Goal: Find specific page/section

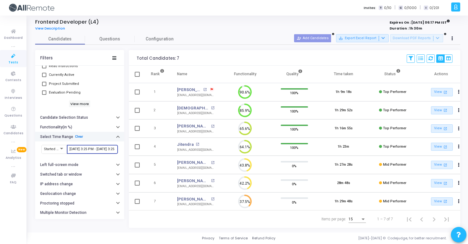
click at [78, 136] on link "Clear" at bounding box center [79, 137] width 8 height 4
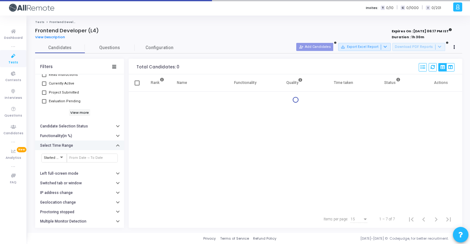
click at [85, 145] on button "Select Time Range" at bounding box center [79, 146] width 89 height 10
click at [83, 142] on button "Select Time Range" at bounding box center [79, 146] width 89 height 10
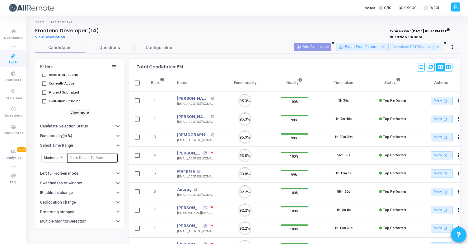
scroll to position [13, 16]
click at [88, 158] on input "text" at bounding box center [92, 158] width 46 height 4
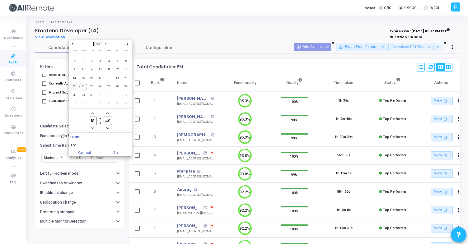
click at [76, 85] on span "21" at bounding box center [75, 87] width 8 height 8
click at [82, 86] on span "22" at bounding box center [83, 87] width 8 height 8
click at [121, 151] on span "Set" at bounding box center [116, 152] width 32 height 7
type input "[DATE] 6:49 PM - [DATE] 6:49 PM"
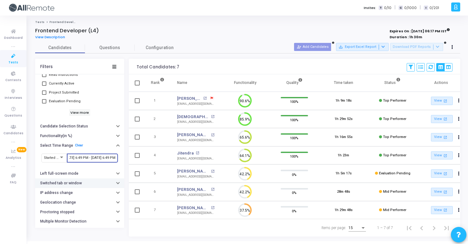
click at [76, 185] on h6 "Switched tab or window" at bounding box center [61, 183] width 42 height 5
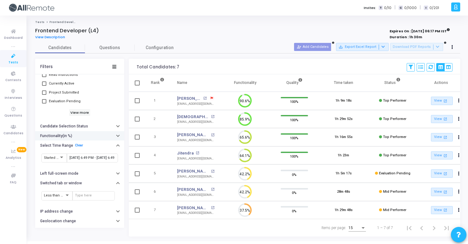
click at [76, 138] on button "Functionality(in %)" at bounding box center [79, 136] width 89 height 10
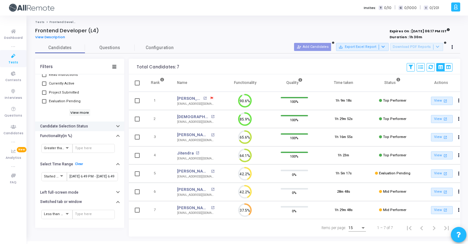
click at [85, 126] on h6 "Candidate Selection Status" at bounding box center [64, 126] width 48 height 5
